Goal: Task Accomplishment & Management: Complete application form

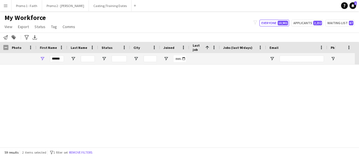
scroll to position [244, 0]
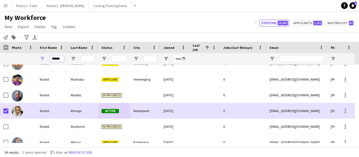
click at [62, 59] on input "******" at bounding box center [57, 58] width 14 height 7
type input "*"
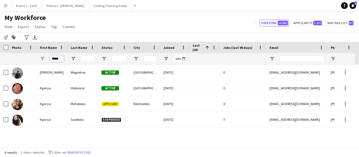
scroll to position [0, 0]
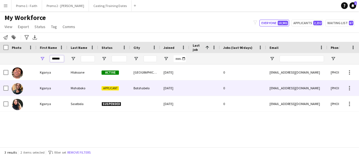
type input "******"
click at [83, 89] on div "Mohoboko" at bounding box center [82, 87] width 31 height 15
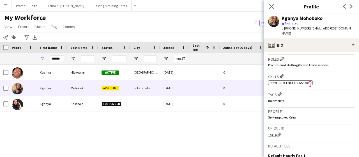
scroll to position [247, 0]
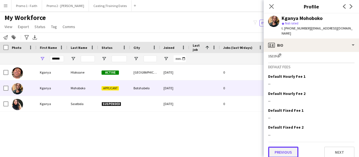
click at [278, 149] on button "Previous" at bounding box center [283, 151] width 30 height 11
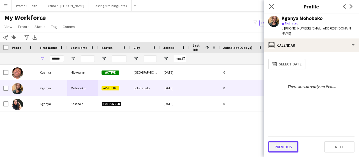
click at [277, 147] on button "Previous" at bounding box center [283, 146] width 30 height 11
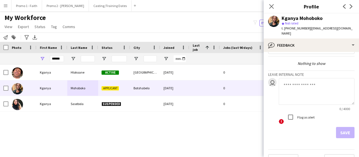
scroll to position [24, 0]
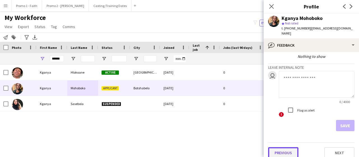
click at [288, 148] on button "Previous" at bounding box center [283, 152] width 30 height 11
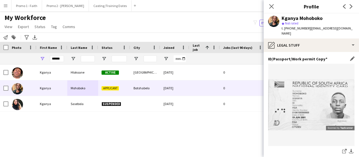
scroll to position [80, 0]
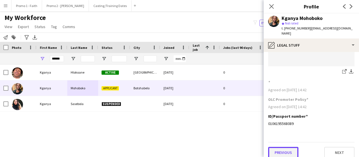
click at [282, 148] on button "Previous" at bounding box center [283, 152] width 30 height 11
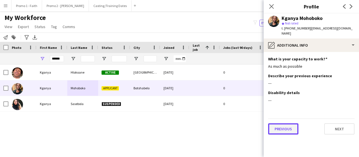
click at [284, 123] on button "Previous" at bounding box center [283, 128] width 30 height 11
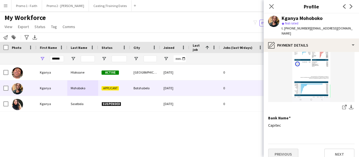
scroll to position [80, 0]
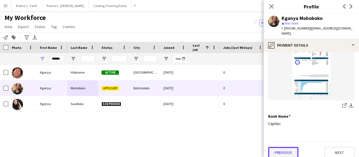
click at [284, 147] on button "Previous" at bounding box center [283, 152] width 30 height 11
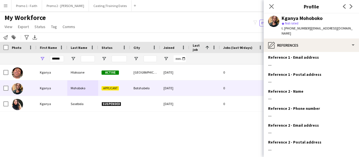
scroll to position [61, 0]
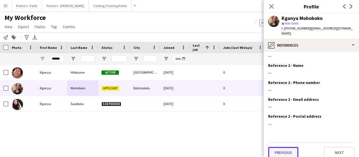
click at [284, 147] on button "Previous" at bounding box center [283, 152] width 30 height 11
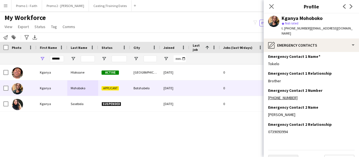
scroll to position [27, 0]
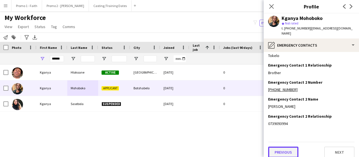
click at [284, 146] on button "Previous" at bounding box center [283, 151] width 30 height 11
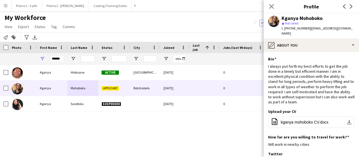
scroll to position [89, 0]
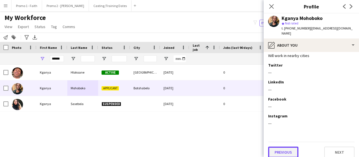
click at [284, 146] on button "Previous" at bounding box center [283, 151] width 30 height 11
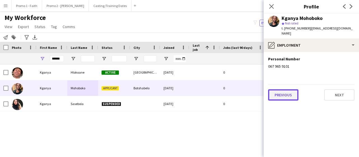
click at [282, 90] on button "Previous" at bounding box center [283, 94] width 30 height 11
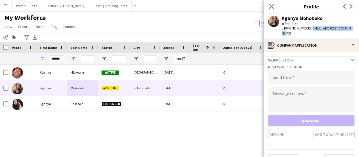
drag, startPoint x: 307, startPoint y: 29, endPoint x: 350, endPoint y: 27, distance: 43.2
click at [350, 27] on div "Kganya Mohoboko star Not rated t. [PHONE_NUMBER] | [EMAIL_ADDRESS][DOMAIN_NAME]" at bounding box center [310, 25] width 95 height 25
copy span "[EMAIL_ADDRESS][DOMAIN_NAME]"
click at [279, 74] on input "email" at bounding box center [311, 77] width 86 height 14
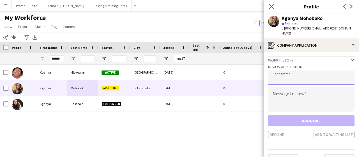
paste input "**********"
type input "**********"
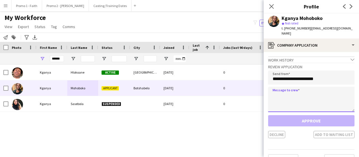
click at [271, 98] on textarea at bounding box center [311, 99] width 86 height 25
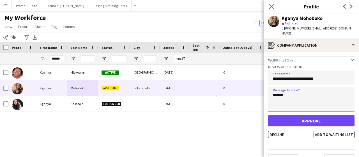
type textarea "******"
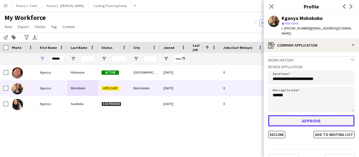
click at [305, 116] on button "Approve" at bounding box center [311, 120] width 86 height 11
